Goal: Task Accomplishment & Management: Use online tool/utility

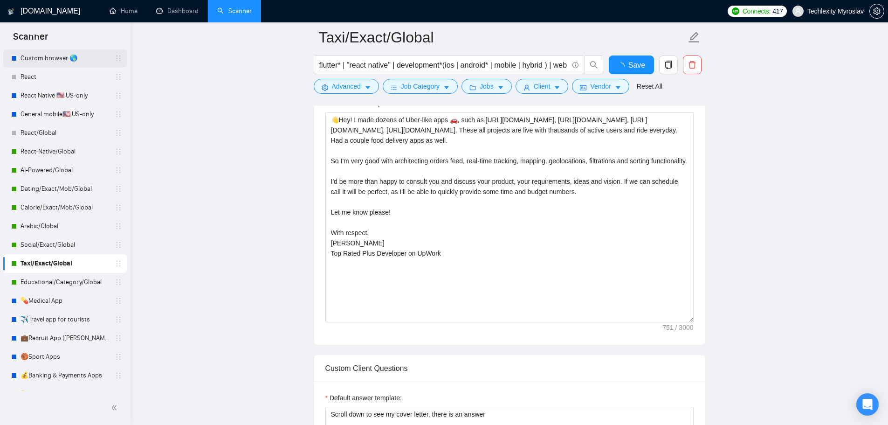
scroll to position [153, 0]
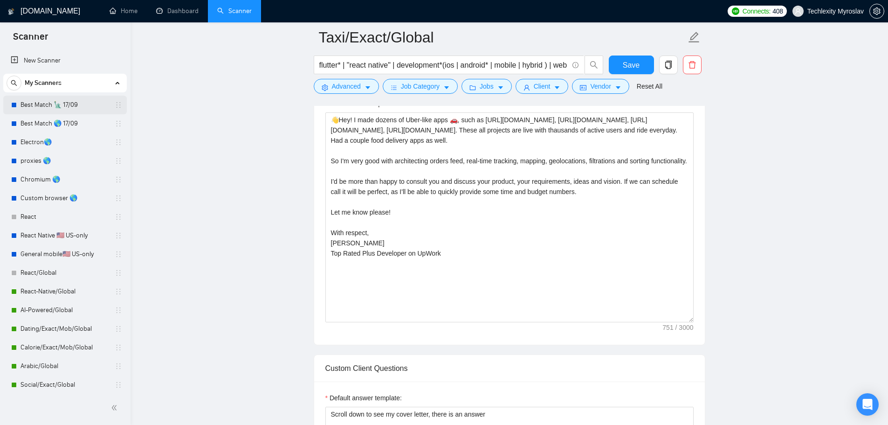
click at [58, 110] on link "Best Match 🗽 17/09" at bounding box center [65, 105] width 89 height 19
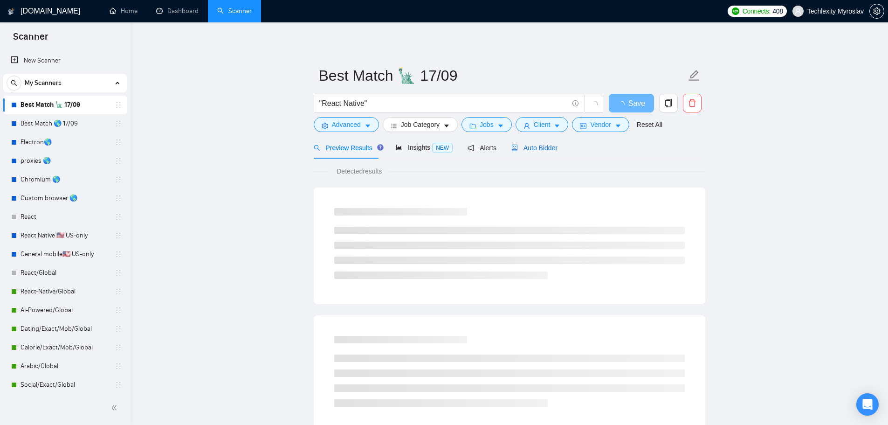
click at [533, 152] on div "Auto Bidder" at bounding box center [535, 148] width 46 height 10
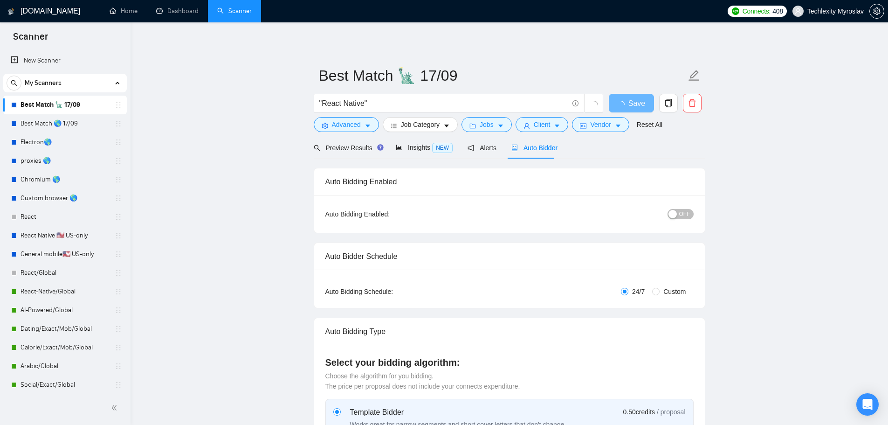
radio input "false"
radio input "true"
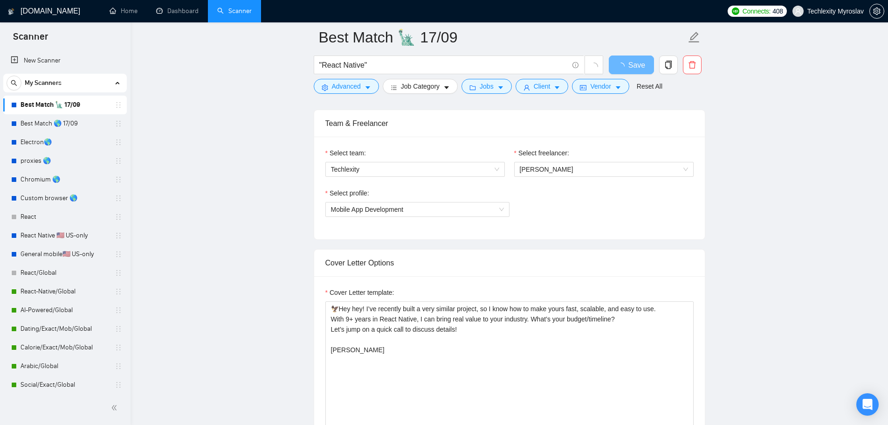
scroll to position [653, 0]
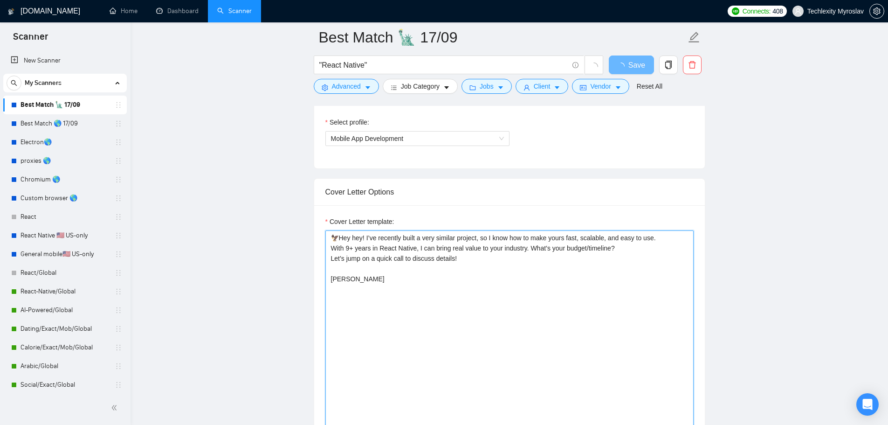
click at [448, 273] on textarea "🦅Hey hey! I’ve recently built a very similar project, so I know how to make you…" at bounding box center [510, 335] width 368 height 210
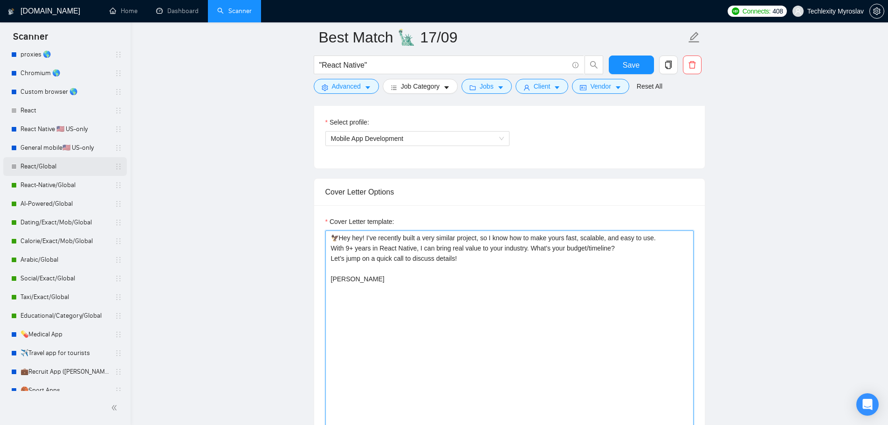
scroll to position [153, 0]
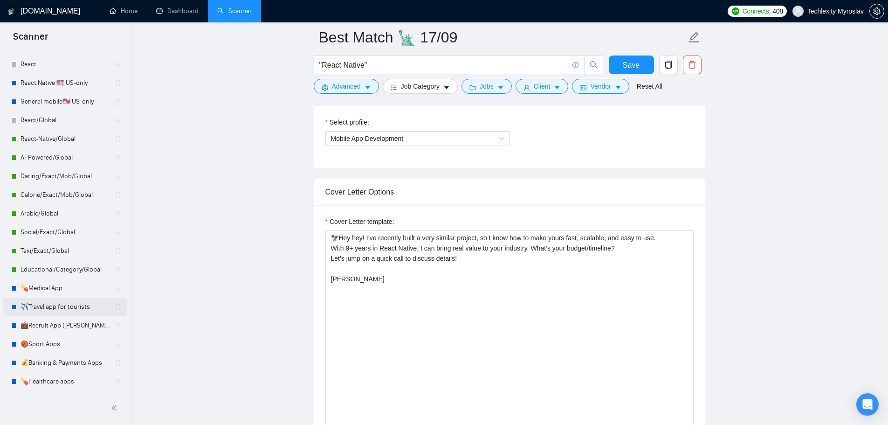
click at [55, 310] on link "✈️Travel app for tourists" at bounding box center [65, 307] width 89 height 19
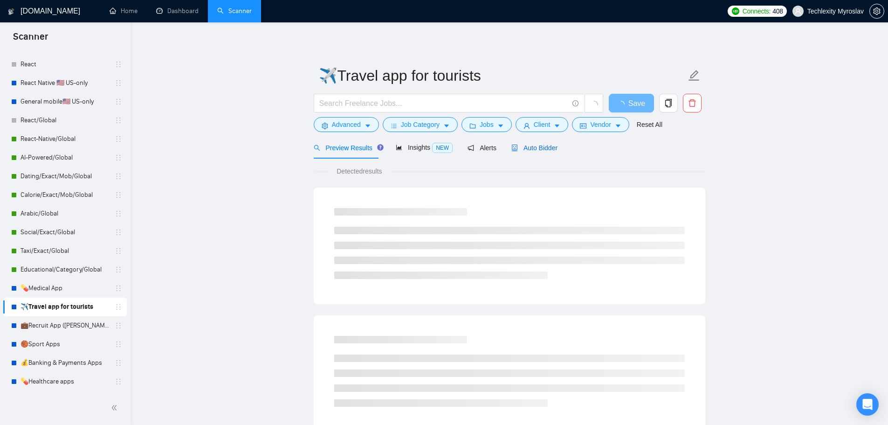
click at [538, 145] on span "Auto Bidder" at bounding box center [535, 147] width 46 height 7
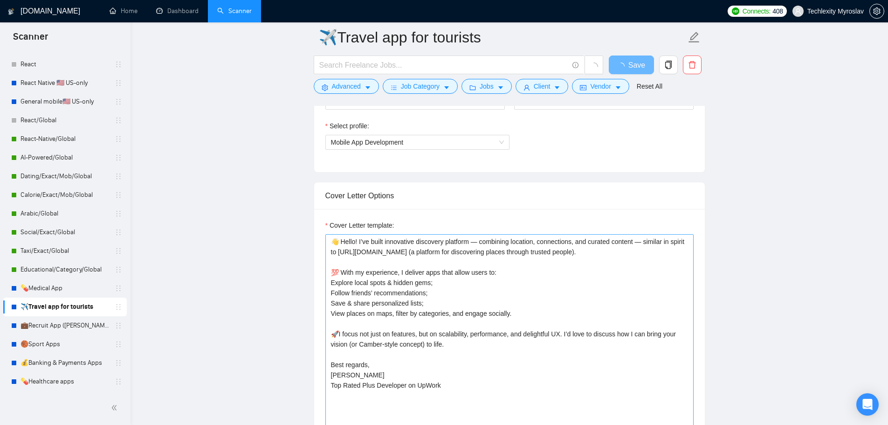
scroll to position [700, 0]
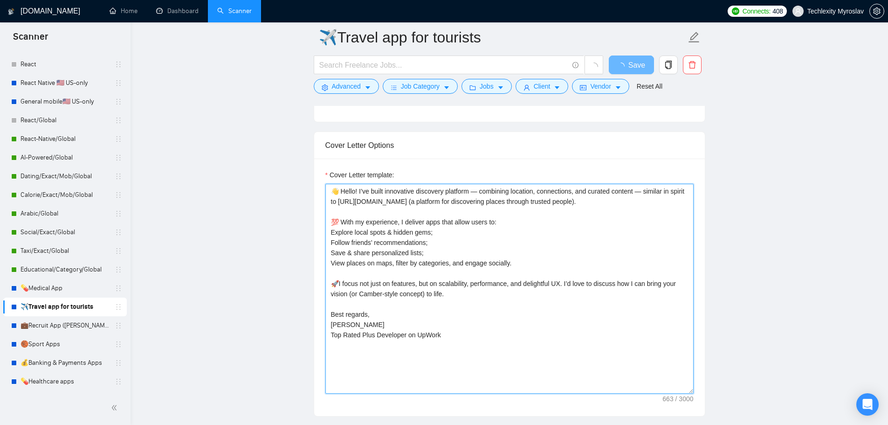
click at [462, 264] on textarea "👋 Hello! I’ve built innovative discovery platform — combining location, connect…" at bounding box center [510, 289] width 368 height 210
drag, startPoint x: 355, startPoint y: 190, endPoint x: 349, endPoint y: 195, distance: 7.3
click at [349, 195] on textarea "👋 Hello! I’ve built innovative discovery platform — combining location, connect…" at bounding box center [510, 289] width 368 height 210
click at [508, 283] on textarea "👋 Hey! I’ve built innovative discovery platform — combining location, connectio…" at bounding box center [510, 289] width 368 height 210
click at [422, 189] on textarea "👋 Hey! I’ve built innovative discovery platform — combining location, connectio…" at bounding box center [510, 289] width 368 height 210
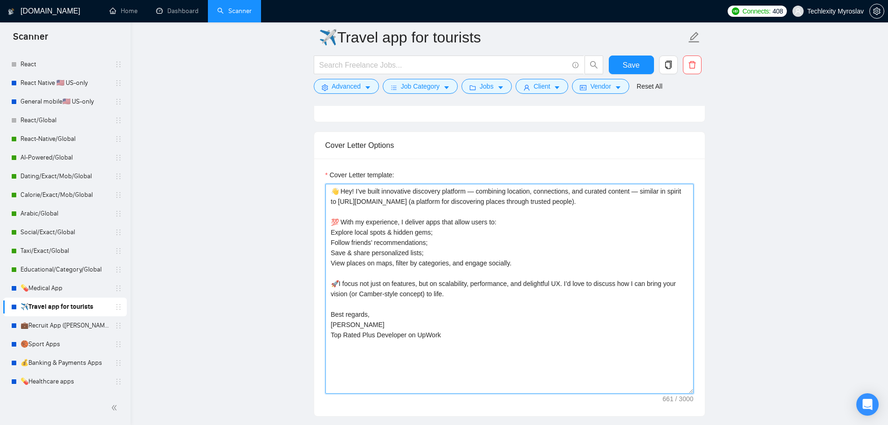
click at [422, 189] on textarea "👋 Hey! I’ve built innovative discovery platform — combining location, connectio…" at bounding box center [510, 289] width 368 height 210
click at [420, 190] on textarea "👋 Hey! I’ve built innovative similar platform — combining location, connections…" at bounding box center [510, 289] width 368 height 210
type textarea "👋 Hey! I’ve built innovative similar platform — combining location, connections…"
click at [453, 229] on textarea "👋 Hey! I’ve built innovative similar platform — combining location, connections…" at bounding box center [510, 289] width 368 height 210
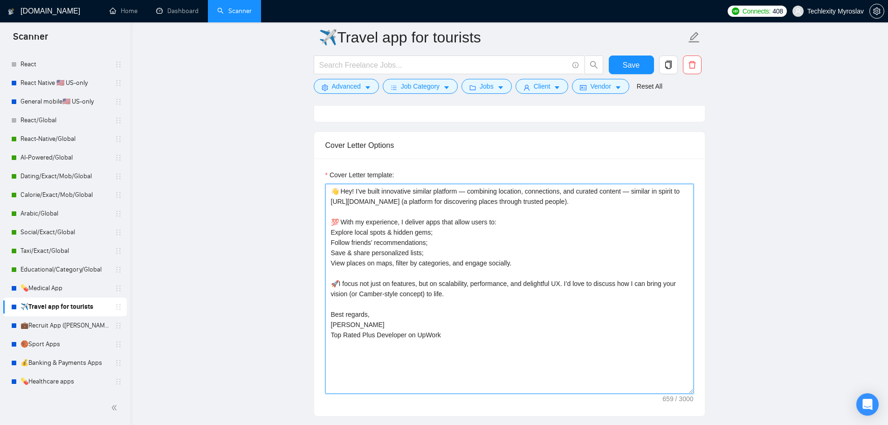
click at [557, 355] on textarea "👋 Hey! I’ve built innovative similar platform — combining location, connections…" at bounding box center [510, 289] width 368 height 210
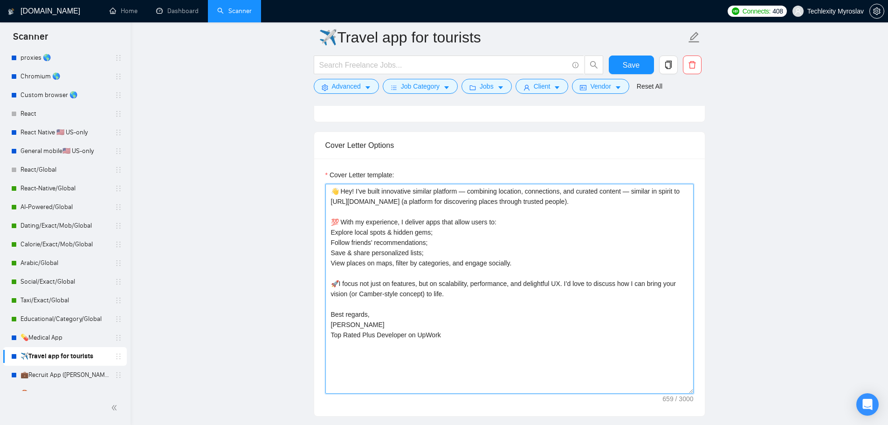
scroll to position [0, 0]
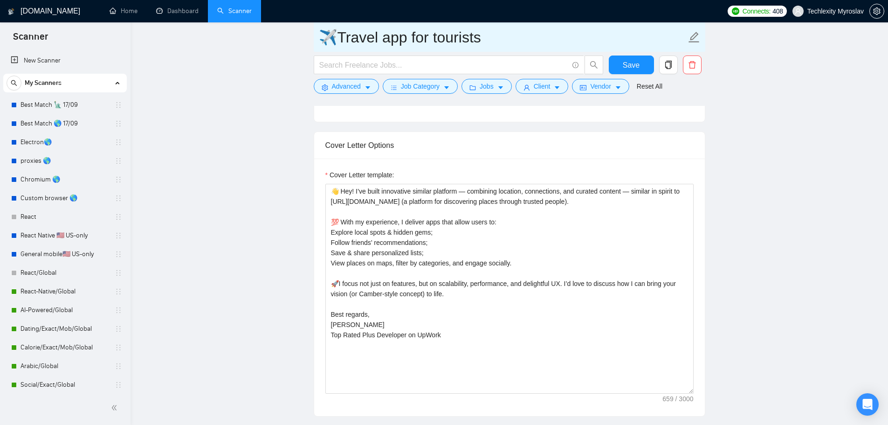
drag, startPoint x: 47, startPoint y: 102, endPoint x: 457, endPoint y: 38, distance: 414.9
click at [47, 102] on link "Best Match 🗽 17/09" at bounding box center [65, 105] width 89 height 19
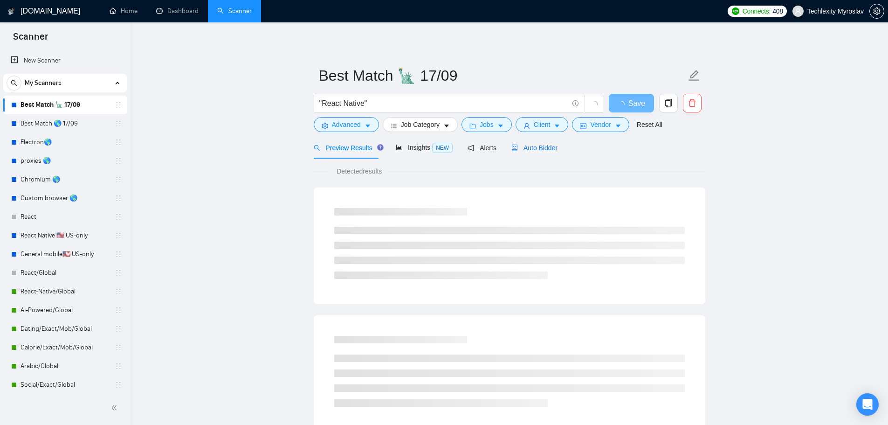
click at [523, 151] on span "Auto Bidder" at bounding box center [535, 147] width 46 height 7
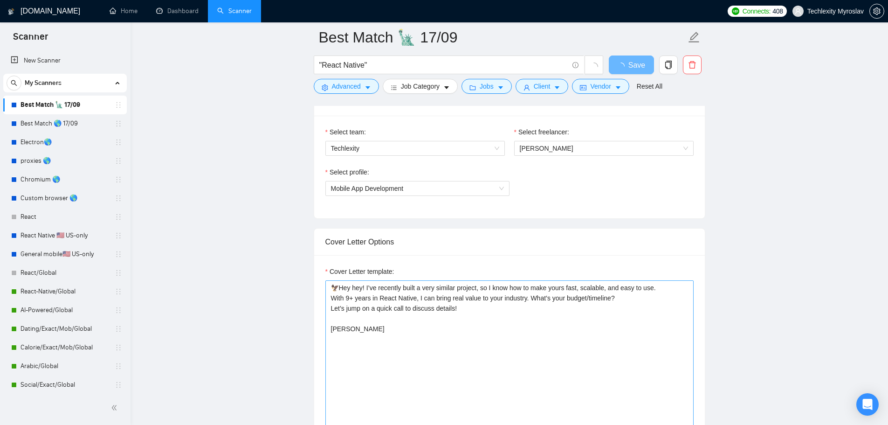
scroll to position [606, 0]
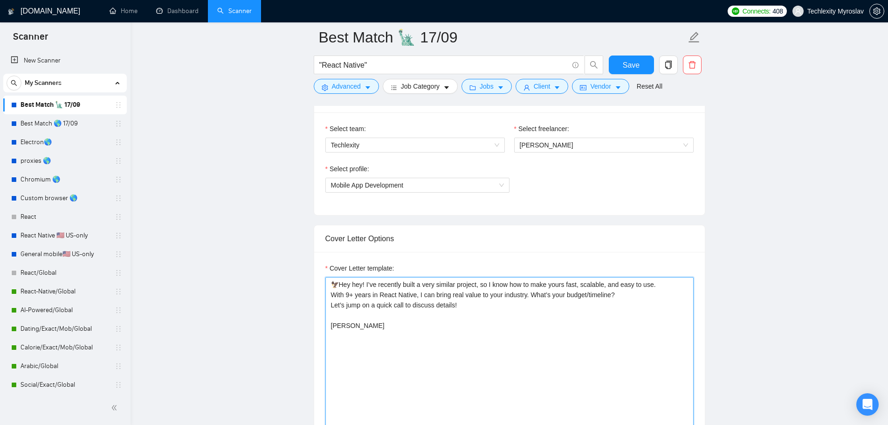
click at [485, 338] on textarea "🦅Hey hey! I’ve recently built a very similar project, so I know how to make you…" at bounding box center [510, 382] width 368 height 210
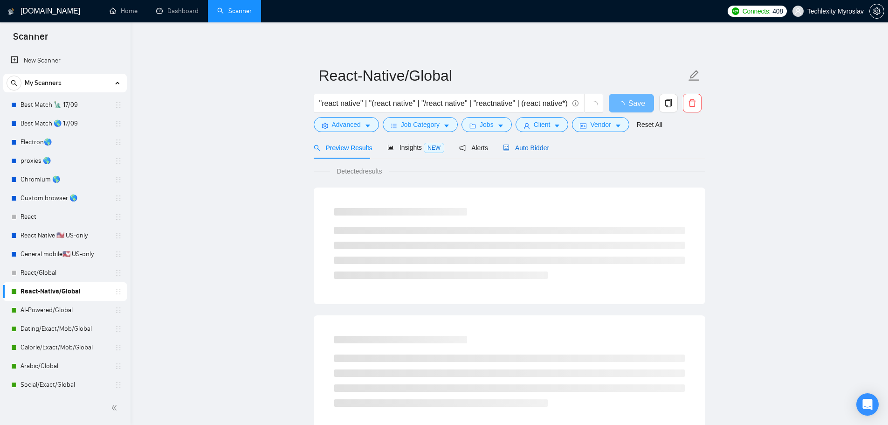
click at [524, 150] on span "Auto Bidder" at bounding box center [526, 147] width 46 height 7
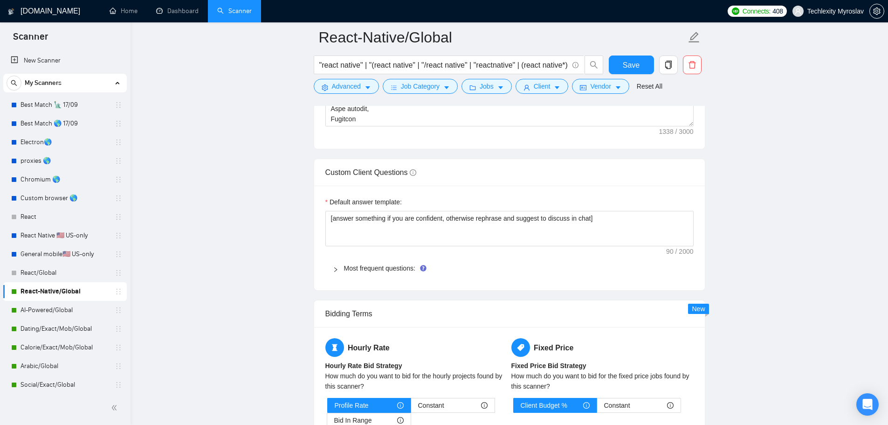
scroll to position [1306, 0]
drag, startPoint x: 58, startPoint y: 308, endPoint x: 406, endPoint y: 293, distance: 348.7
click at [58, 308] on link "AI-Powered/Global" at bounding box center [65, 310] width 89 height 19
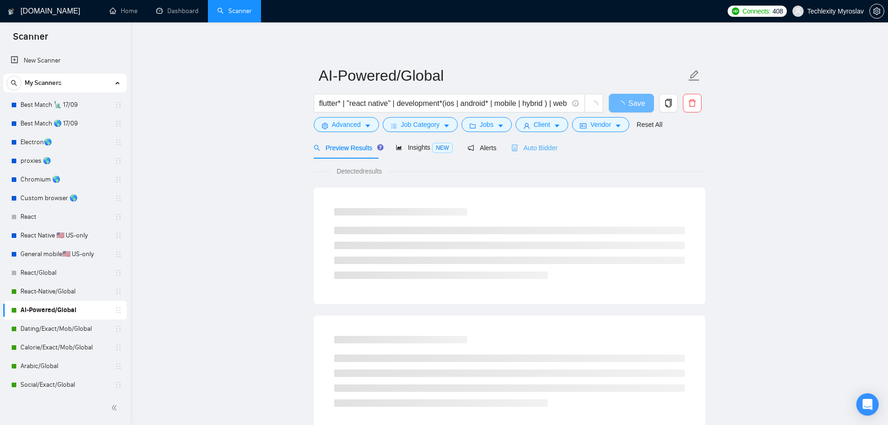
click at [530, 142] on div "Auto Bidder" at bounding box center [535, 148] width 46 height 22
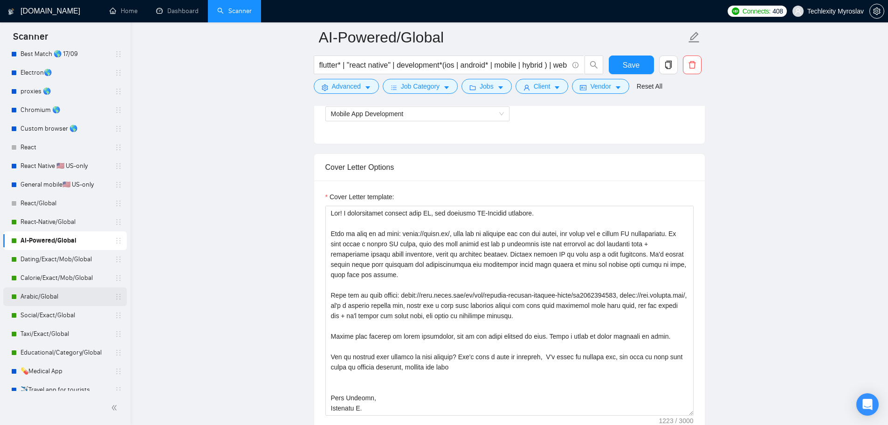
scroll to position [93, 0]
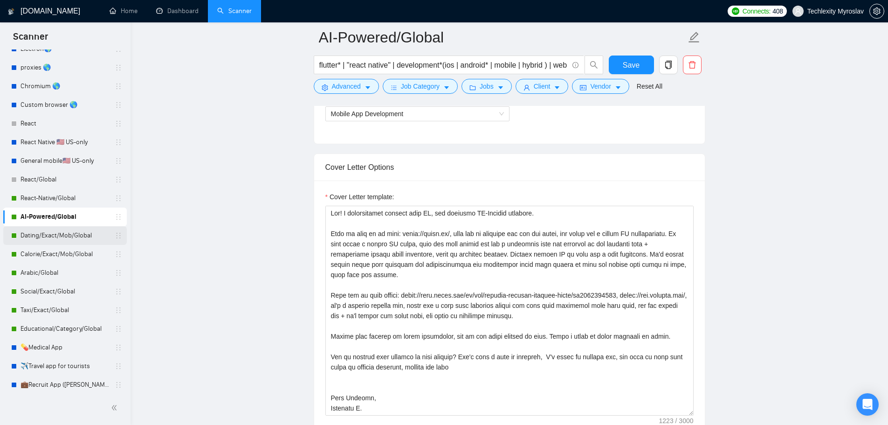
click at [62, 237] on link "Dating/Exact/Mob/Global" at bounding box center [65, 235] width 89 height 19
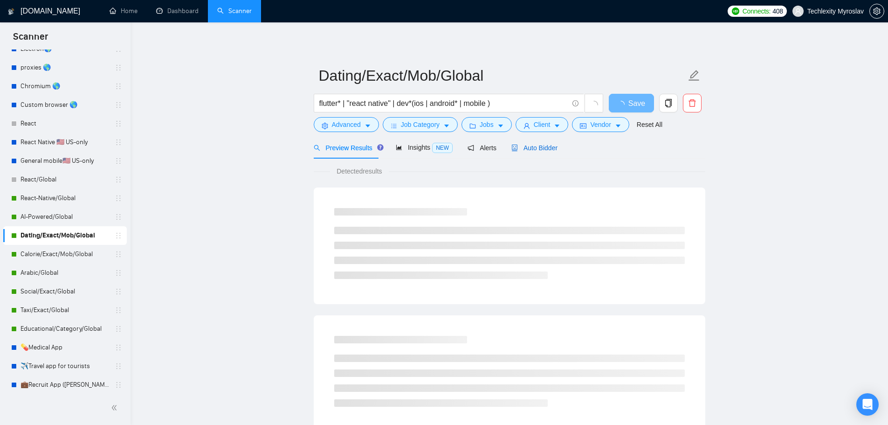
click at [536, 146] on span "Auto Bidder" at bounding box center [535, 147] width 46 height 7
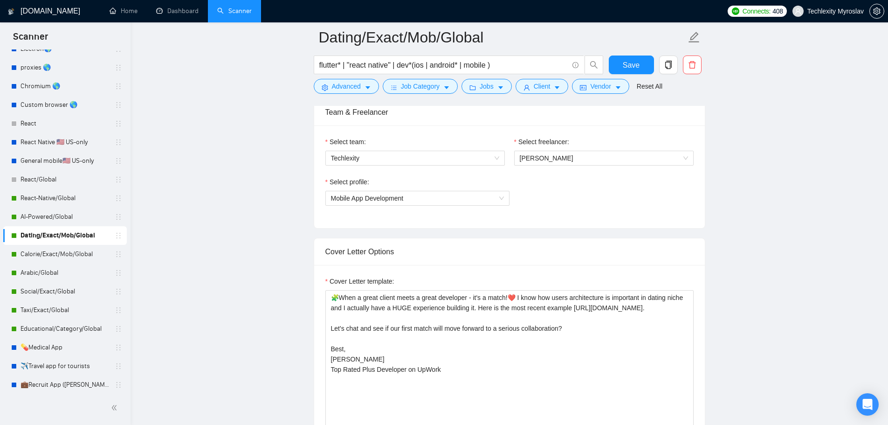
scroll to position [606, 0]
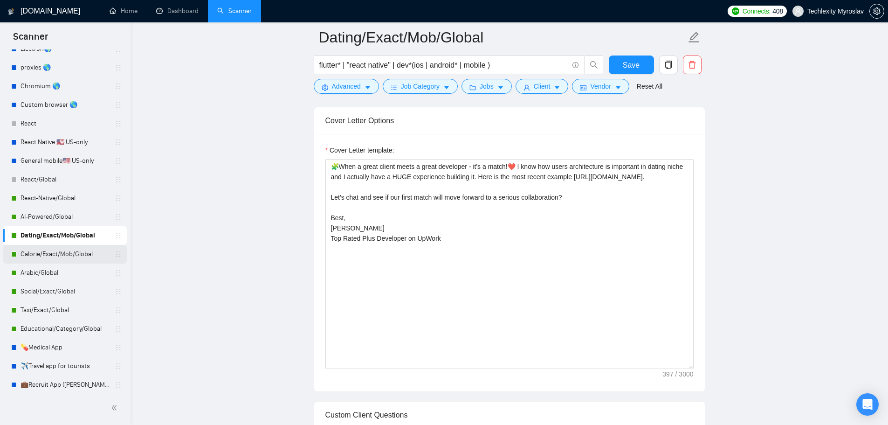
click at [68, 256] on link "Calorie/Exact/Mob/Global" at bounding box center [65, 254] width 89 height 19
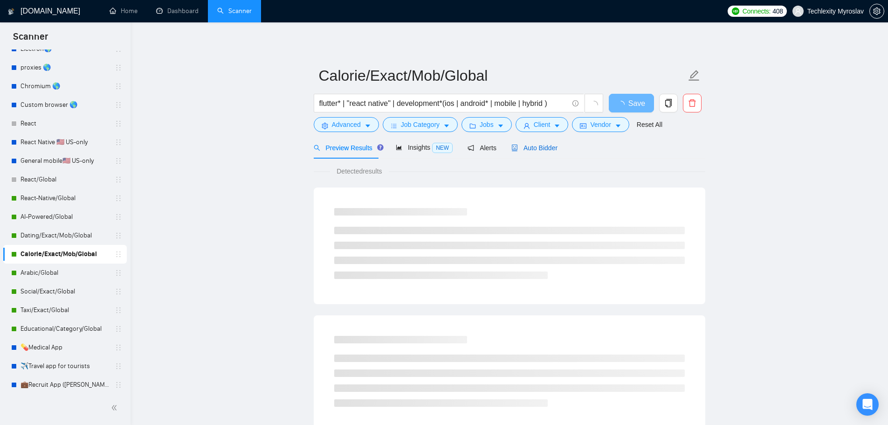
click at [536, 149] on span "Auto Bidder" at bounding box center [535, 147] width 46 height 7
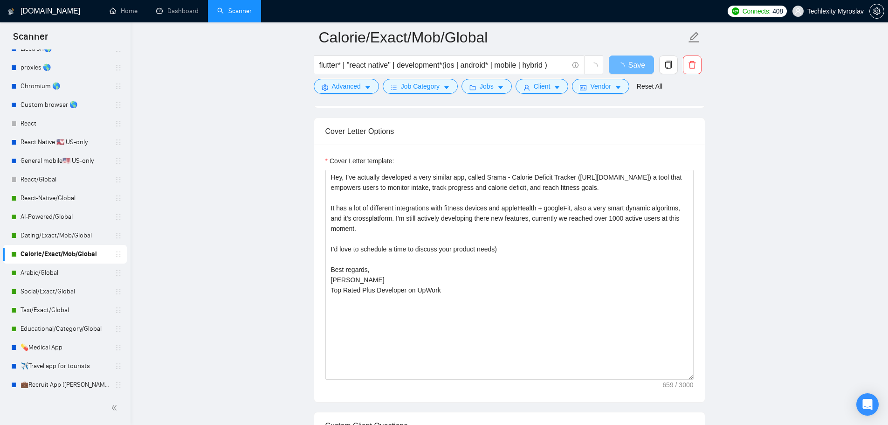
scroll to position [606, 0]
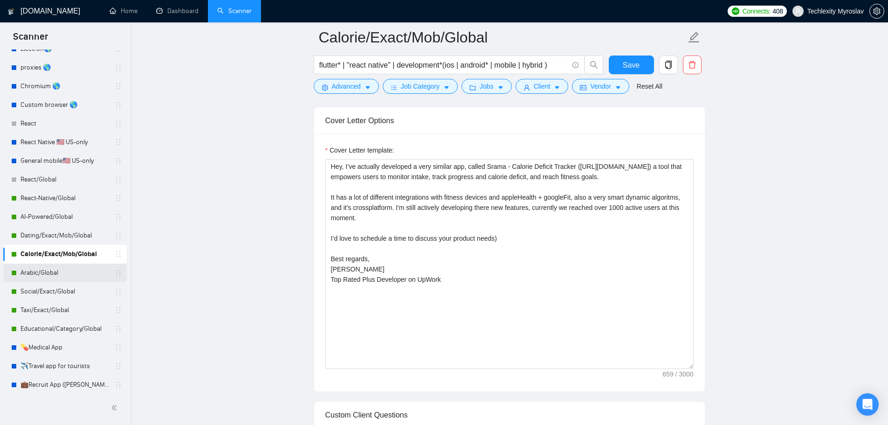
click at [59, 274] on link "Arabic/Global" at bounding box center [65, 273] width 89 height 19
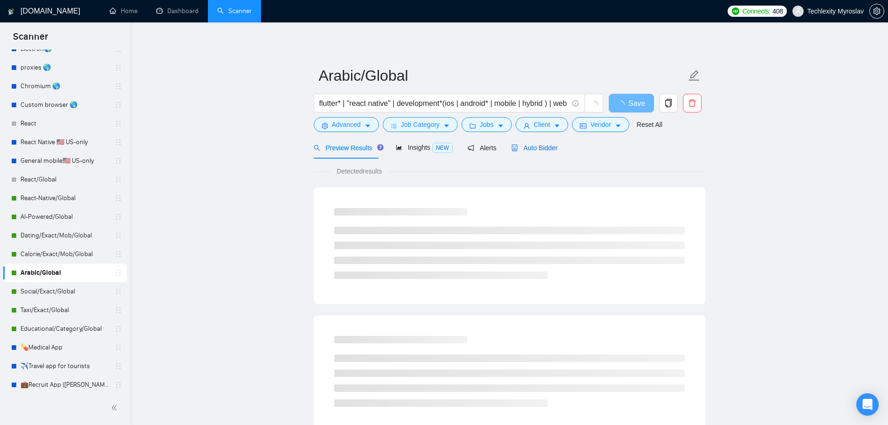
click at [543, 148] on span "Auto Bidder" at bounding box center [535, 147] width 46 height 7
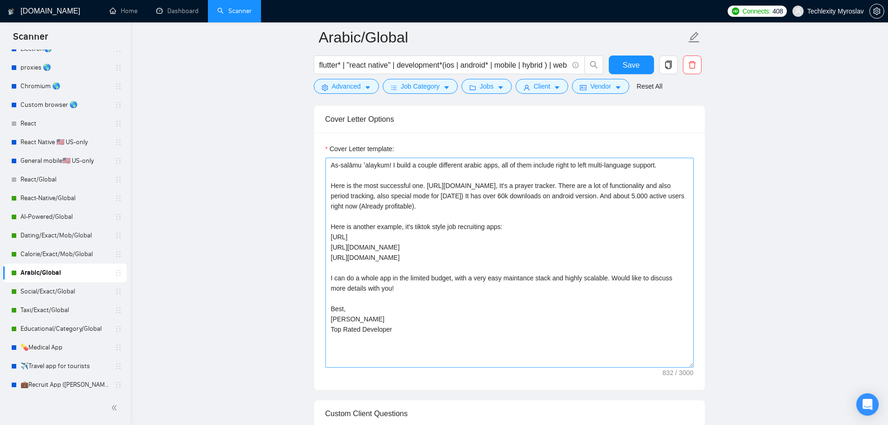
scroll to position [606, 0]
click at [69, 295] on link "Social/Exact/Global" at bounding box center [65, 291] width 89 height 19
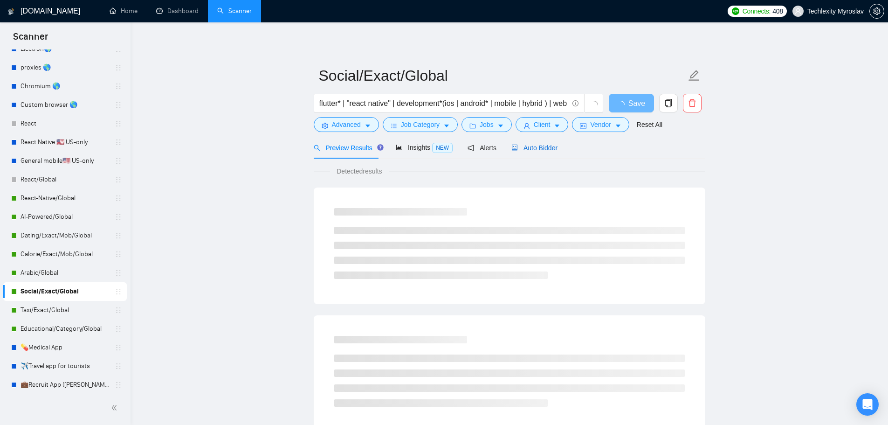
click at [530, 147] on span "Auto Bidder" at bounding box center [535, 147] width 46 height 7
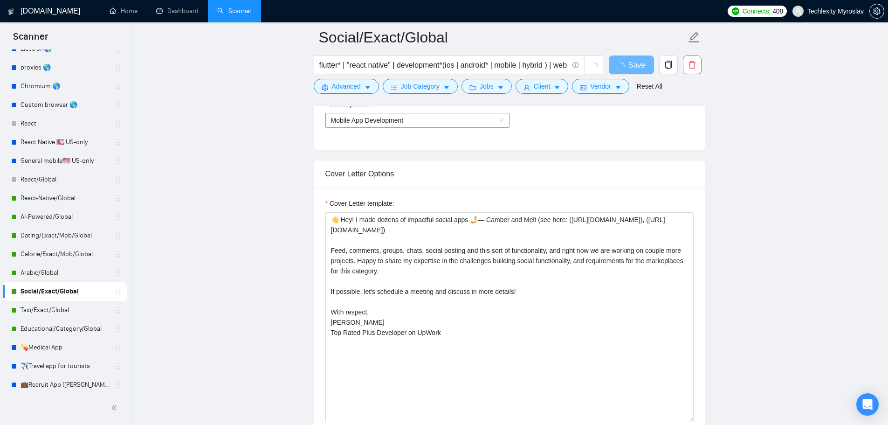
scroll to position [560, 0]
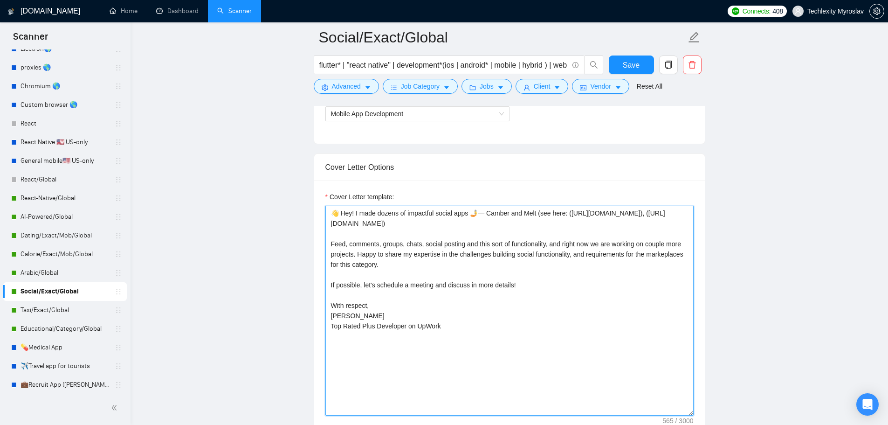
drag, startPoint x: 355, startPoint y: 215, endPoint x: 435, endPoint y: 215, distance: 79.3
click at [435, 215] on textarea "👋 Hey! I made dozens of impactful social apps 🤳— Camber and Melt (see here: (ht…" at bounding box center [510, 311] width 368 height 210
click at [515, 349] on textarea "👋 Hey! I made dozens of impactful social apps 🤳— Camber and Melt (see here: (ht…" at bounding box center [510, 311] width 368 height 210
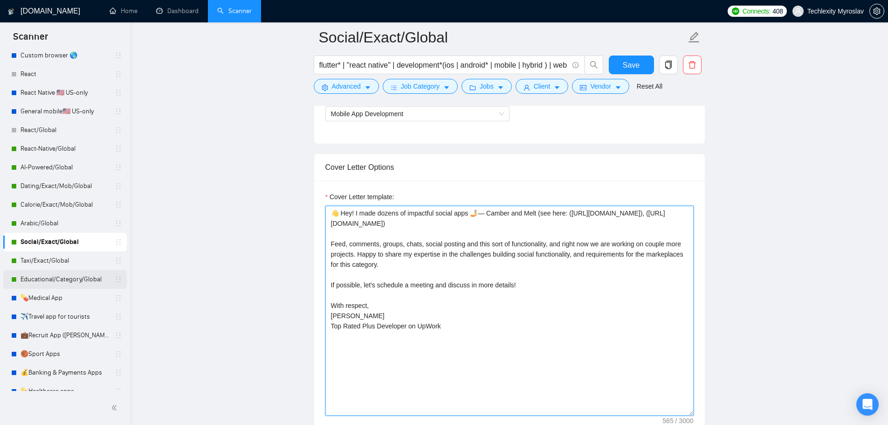
scroll to position [153, 0]
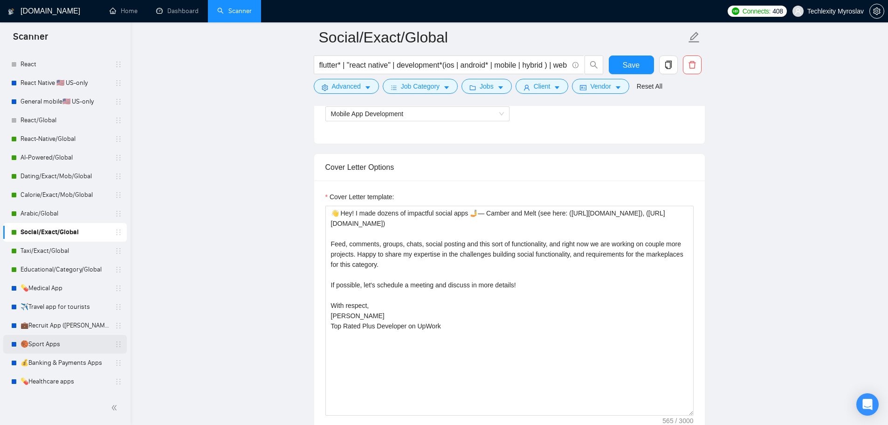
click at [63, 343] on link "🏀Sport Apps" at bounding box center [65, 344] width 89 height 19
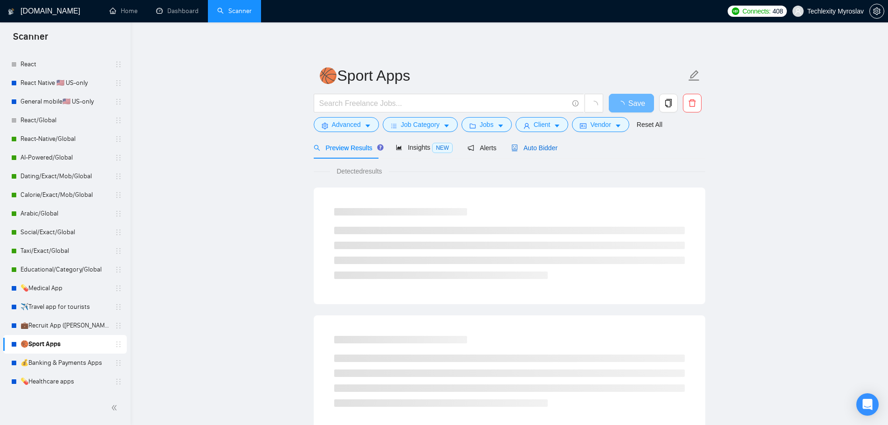
click at [515, 146] on span "Auto Bidder" at bounding box center [535, 147] width 46 height 7
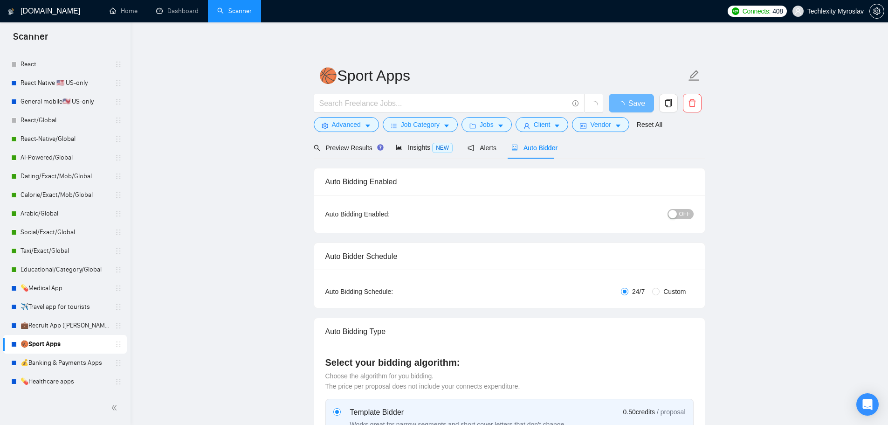
radio input "false"
radio input "true"
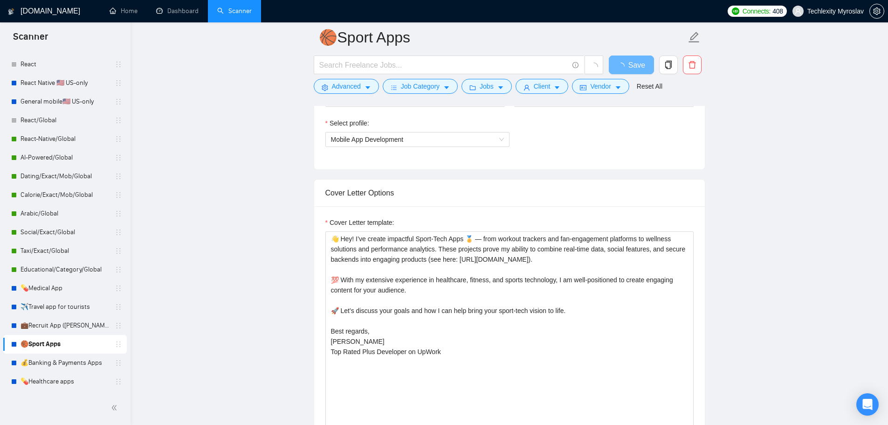
scroll to position [653, 0]
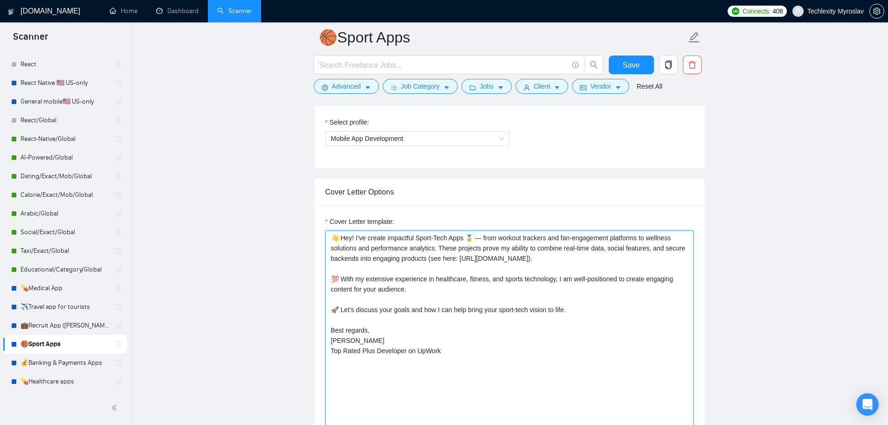
click at [478, 339] on textarea "👋 Hey! I’ve create impactful Sport-Tech Apps 🏅 — from workout trackers and fan-…" at bounding box center [510, 335] width 368 height 210
click at [50, 217] on link "Arabic/Global" at bounding box center [65, 213] width 89 height 19
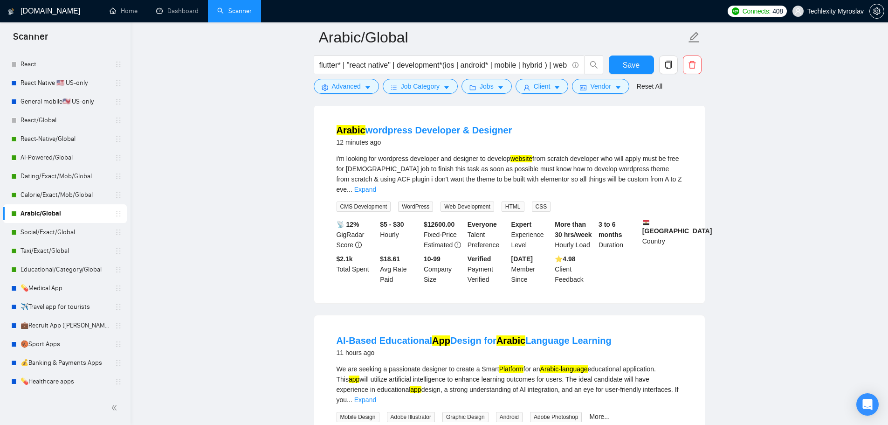
scroll to position [93, 0]
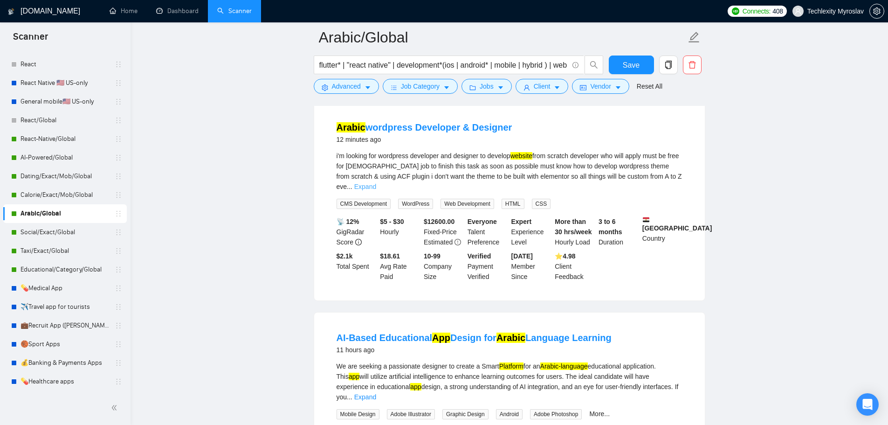
click at [376, 183] on link "Expand" at bounding box center [365, 186] width 22 height 7
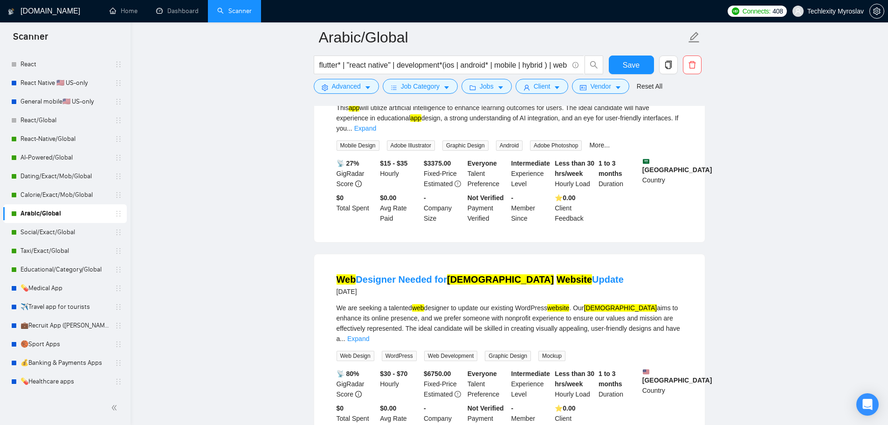
scroll to position [373, 0]
click at [369, 334] on link "Expand" at bounding box center [358, 337] width 22 height 7
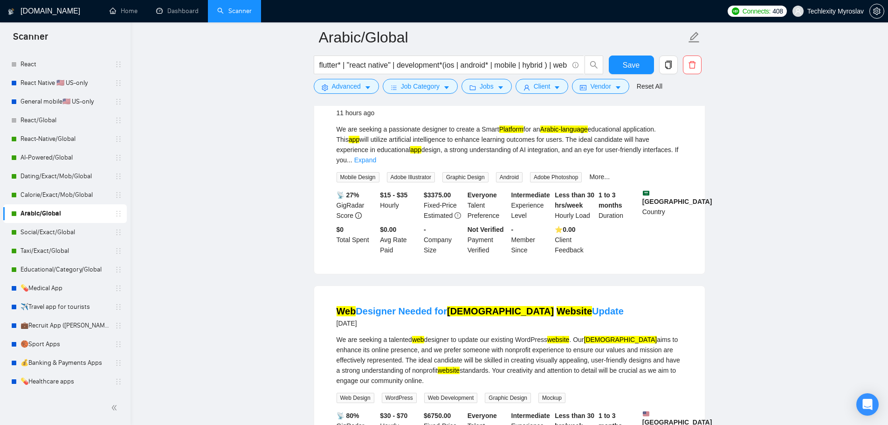
scroll to position [233, 0]
